Goal: Task Accomplishment & Management: Use online tool/utility

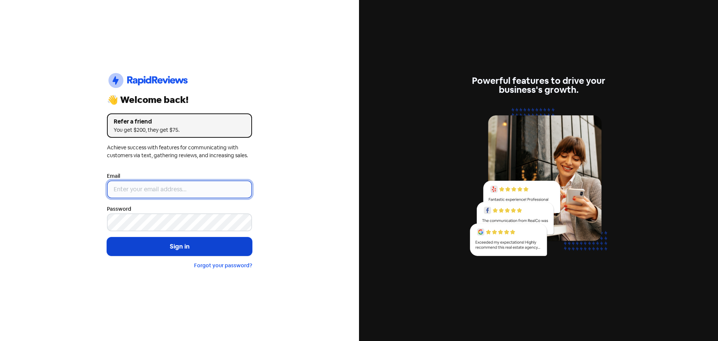
type input "[EMAIL_ADDRESS][DOMAIN_NAME]"
click at [177, 246] on button "Sign in" at bounding box center [179, 246] width 145 height 19
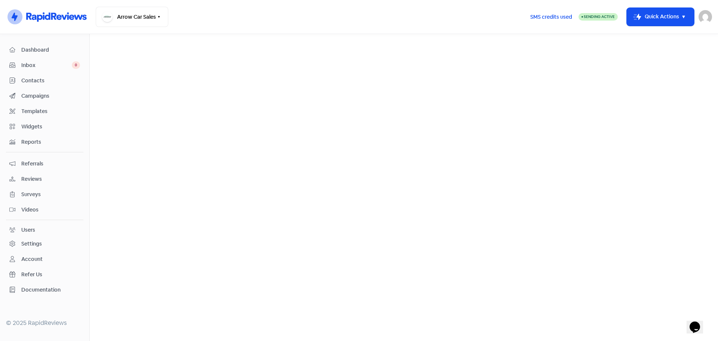
click at [40, 46] on span "Dashboard" at bounding box center [50, 50] width 59 height 8
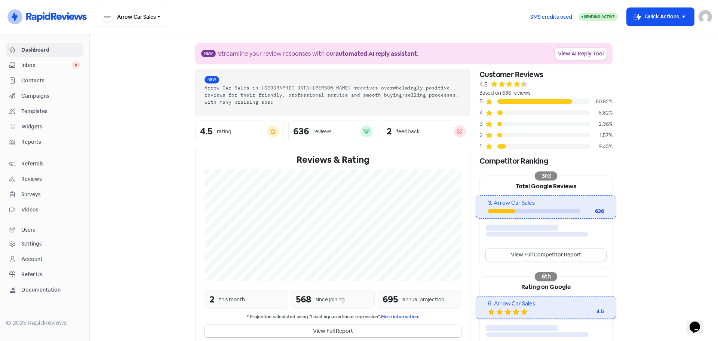
click at [30, 177] on span "Reviews" at bounding box center [50, 179] width 59 height 8
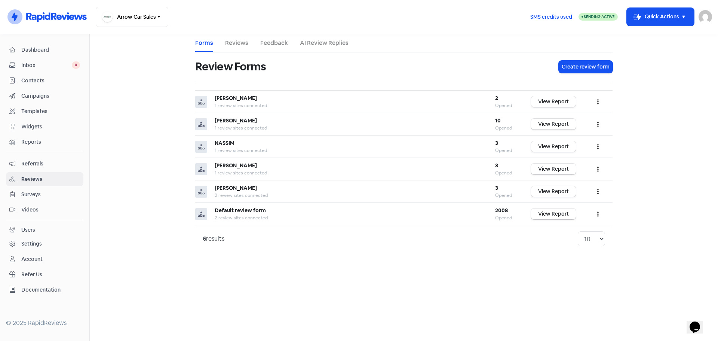
click at [232, 41] on link "Reviews" at bounding box center [236, 43] width 23 height 9
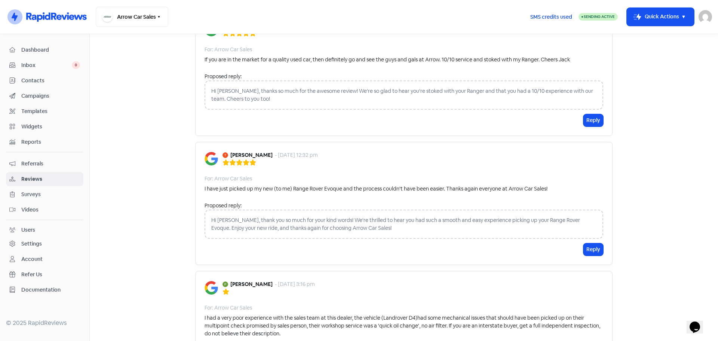
scroll to position [490, 0]
